Goal: Navigation & Orientation: Understand site structure

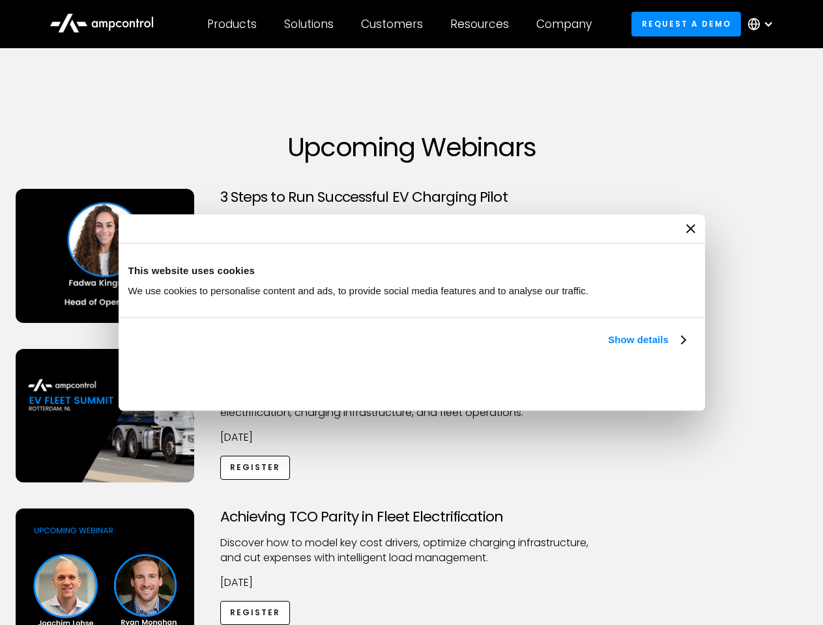
click at [608, 348] on link "Show details" at bounding box center [646, 340] width 77 height 16
click at [0, 0] on div "Necessary cookies help make a website usable by enabling basic functions like p…" at bounding box center [0, 0] width 0 height 0
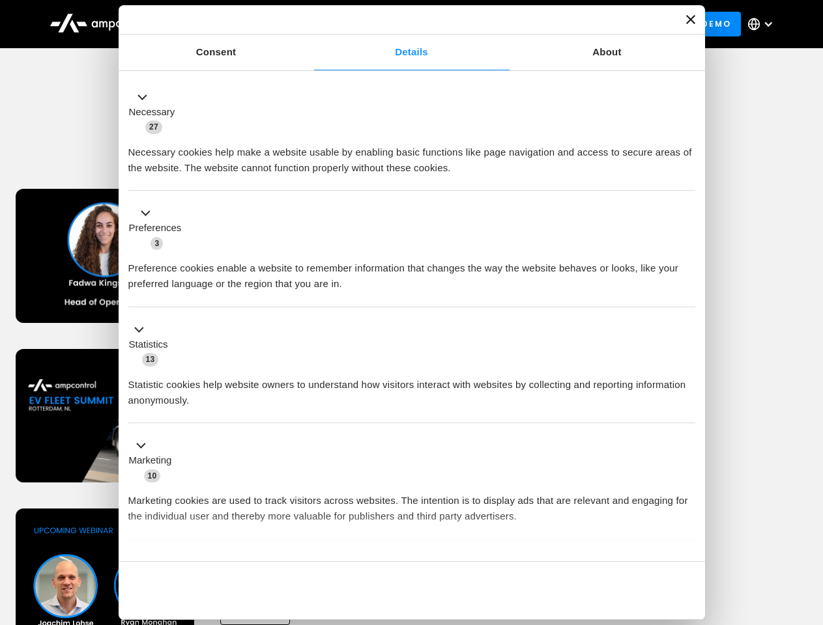
click at [808, 525] on div "Achieving TCO Parity in Fleet Electrification Discover how to model key cost dr…" at bounding box center [412, 611] width 818 height 204
click at [401, 24] on div "Customers" at bounding box center [392, 24] width 62 height 14
click at [231, 24] on div "Products" at bounding box center [231, 24] width 49 height 14
click at [309, 24] on div "Solutions" at bounding box center [308, 24] width 49 height 14
click at [394, 24] on div "Customers" at bounding box center [392, 24] width 62 height 14
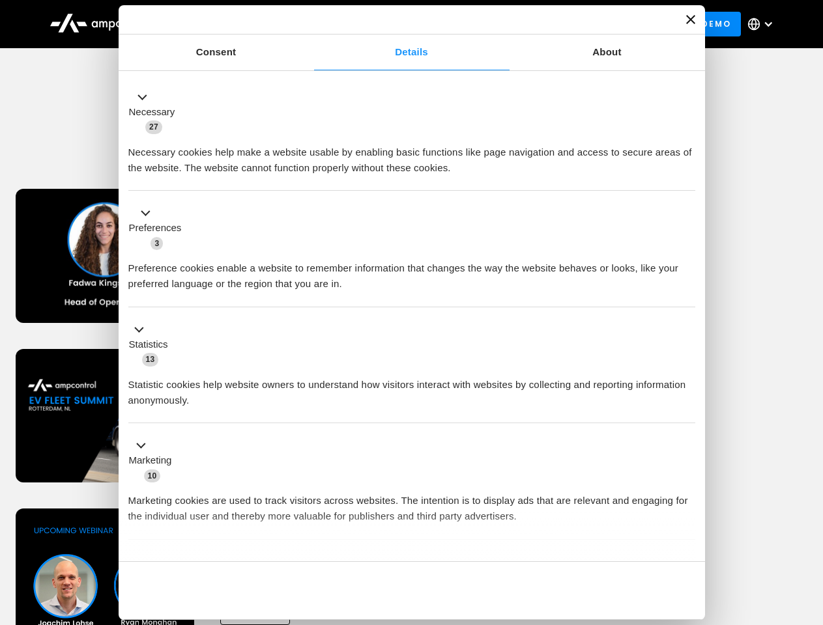
click at [482, 24] on div "Resources" at bounding box center [479, 24] width 59 height 14
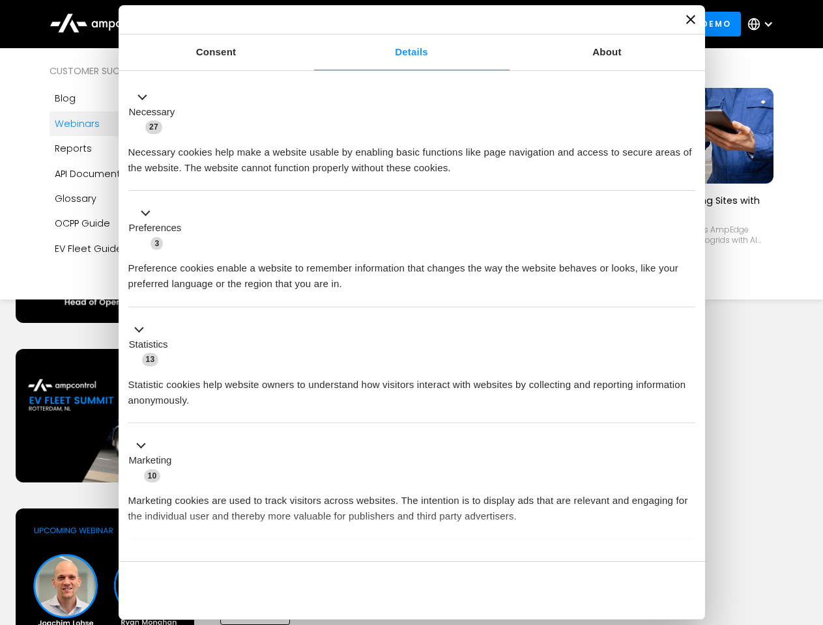
click at [568, 24] on div "Company" at bounding box center [563, 24] width 55 height 14
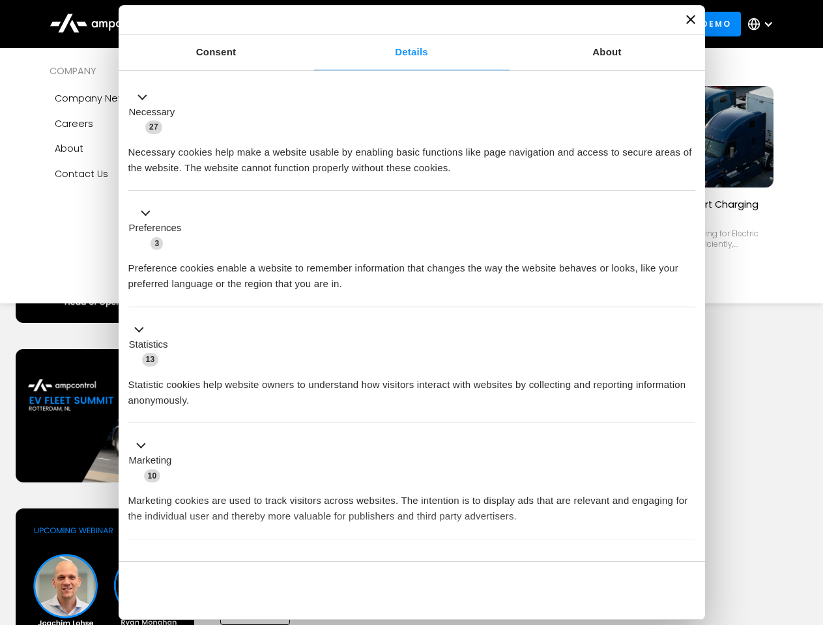
click at [763, 24] on div at bounding box center [768, 24] width 10 height 10
